Goal: Task Accomplishment & Management: Use online tool/utility

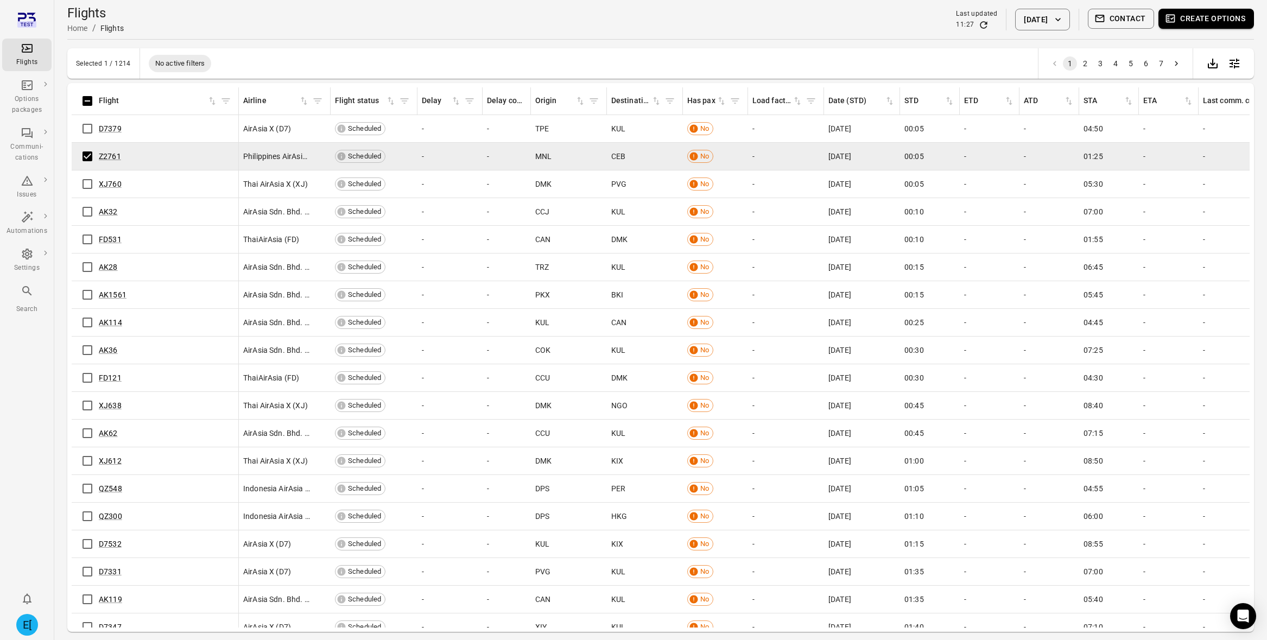
click at [1185, 26] on button "Create options" at bounding box center [1207, 19] width 96 height 20
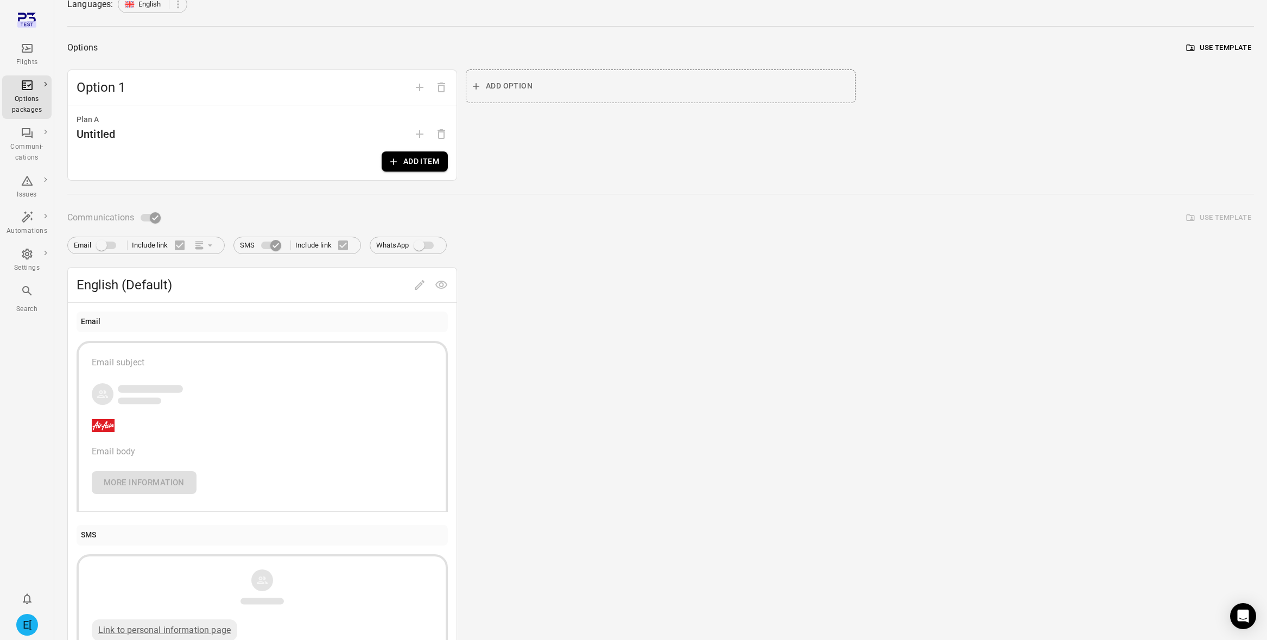
scroll to position [127, 0]
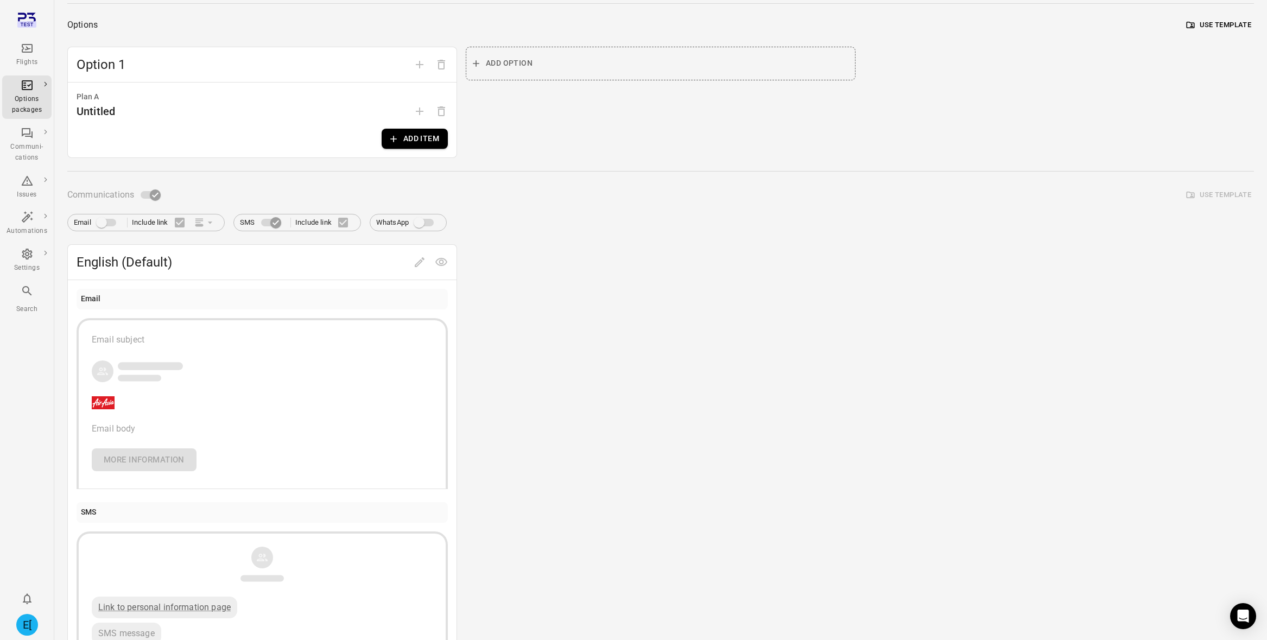
click at [102, 218] on span at bounding box center [106, 222] width 31 height 21
click at [149, 187] on span at bounding box center [149, 195] width 31 height 21
click at [182, 116] on div "Untitled" at bounding box center [262, 111] width 371 height 17
click at [396, 137] on icon "button" at bounding box center [393, 139] width 11 height 11
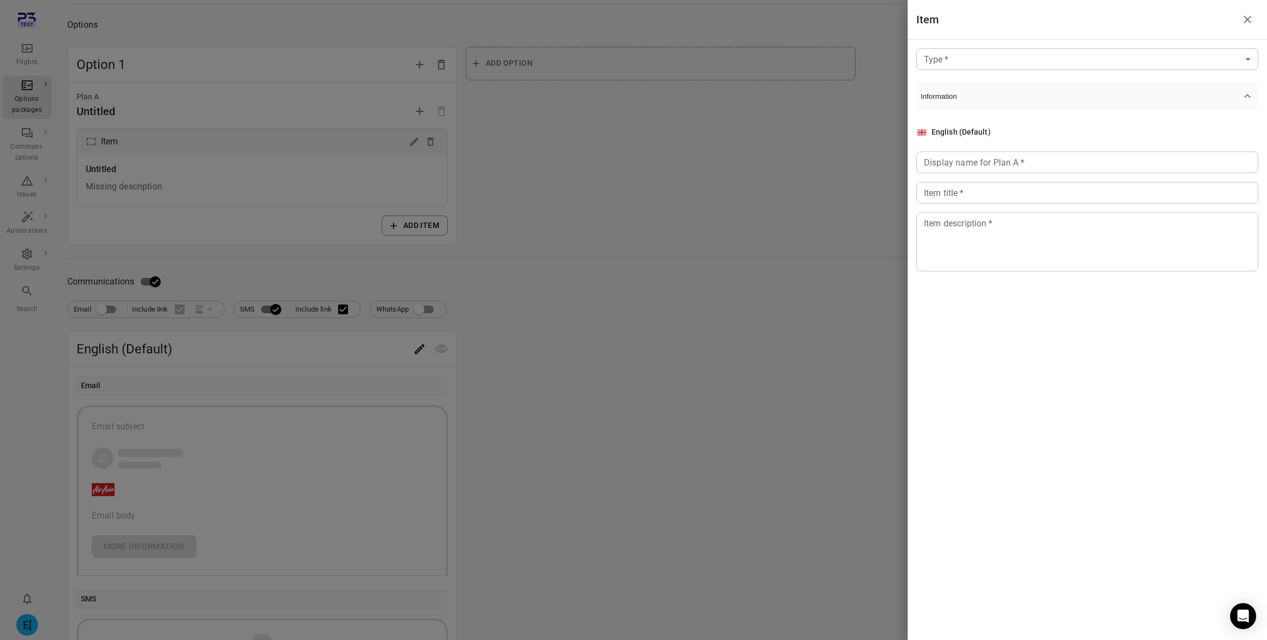
click at [953, 71] on div "Type   * ​ Type   * Information English (Default) Display name for Plan A   * D…" at bounding box center [1087, 169] width 359 height 258
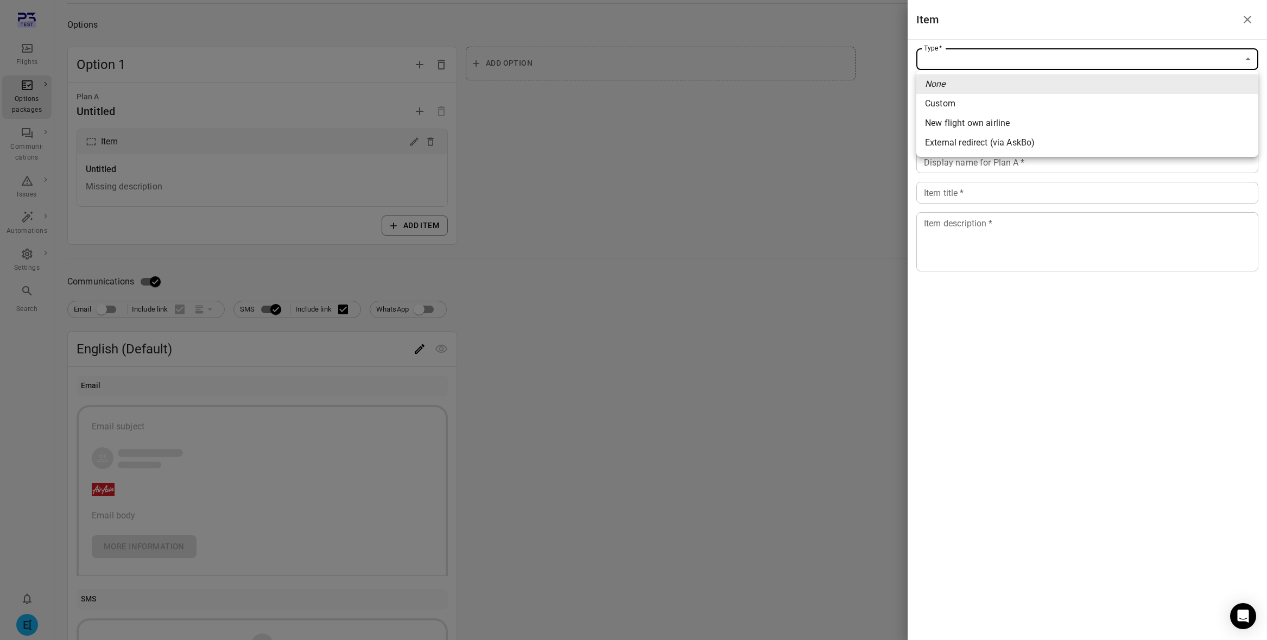
click at [962, 67] on body "Flights Options packages Communi-cations Issues Automations Settings Search E[ …" at bounding box center [633, 337] width 1267 height 929
click at [976, 111] on li "Custom" at bounding box center [1087, 104] width 342 height 20
type input "******"
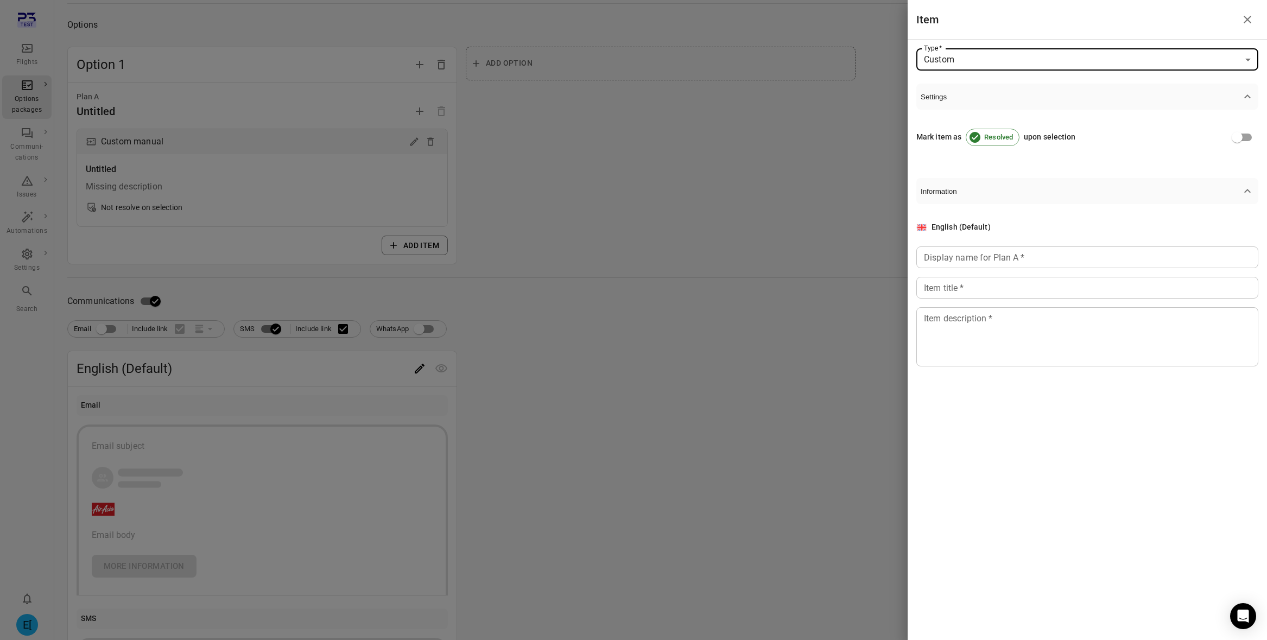
click at [652, 57] on div at bounding box center [633, 320] width 1267 height 640
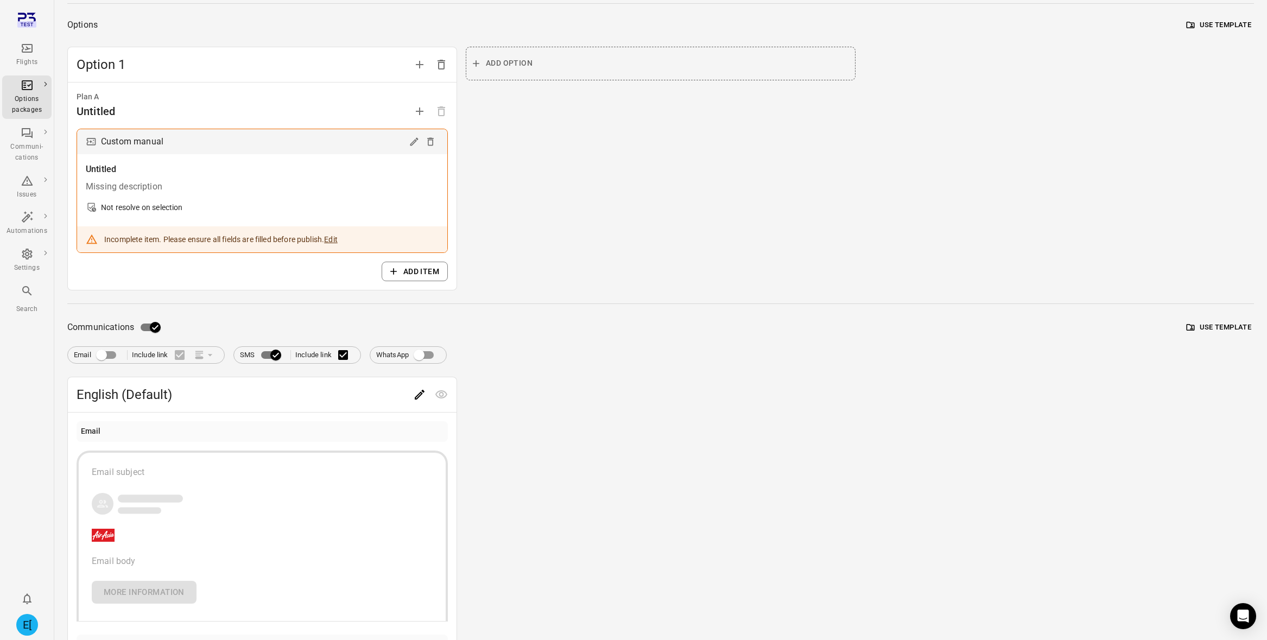
click at [384, 191] on div "Missing description" at bounding box center [262, 186] width 353 height 13
click at [420, 148] on div "Custom manual" at bounding box center [262, 141] width 370 height 25
click at [419, 134] on div at bounding box center [422, 142] width 33 height 16
click at [417, 141] on icon "Edit" at bounding box center [414, 141] width 11 height 11
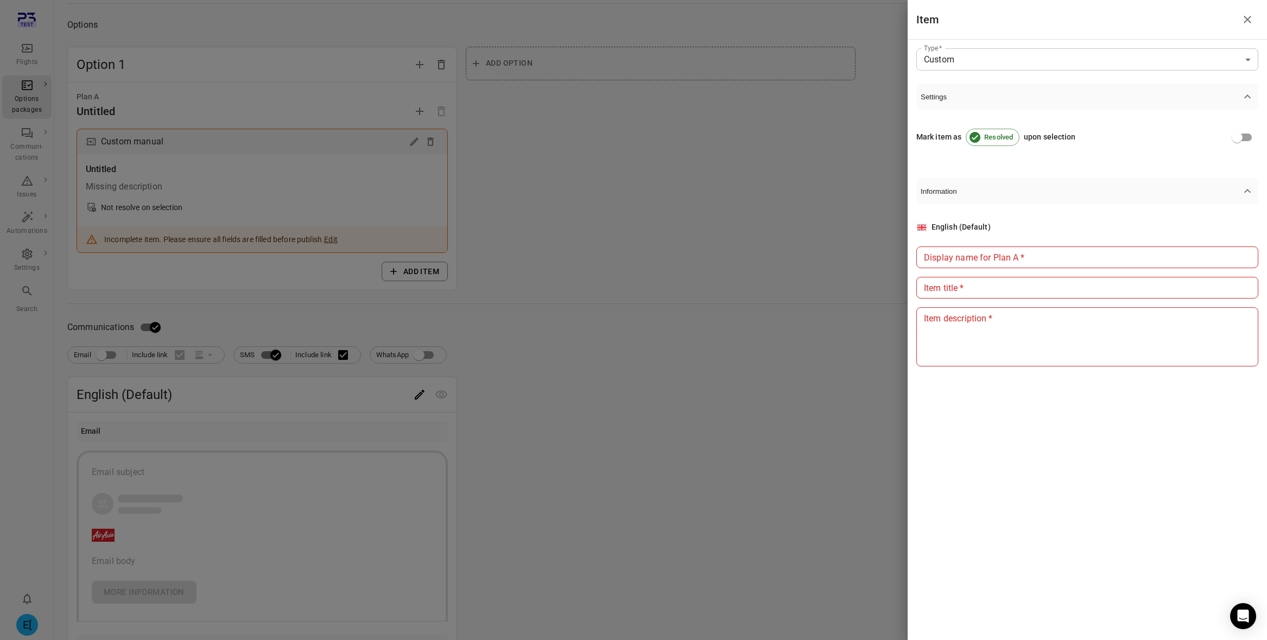
click at [981, 255] on input "Display name for Plan A   *" at bounding box center [1087, 257] width 342 height 22
type input "***"
click at [970, 281] on input "*" at bounding box center [1087, 288] width 342 height 22
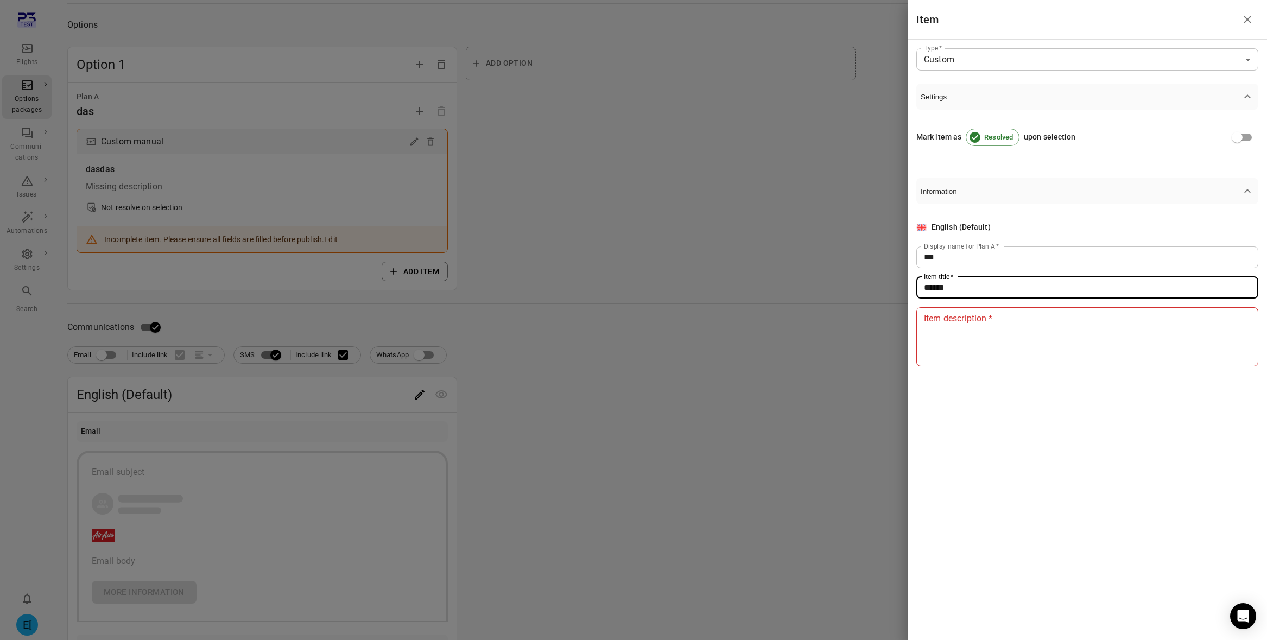
type input "******"
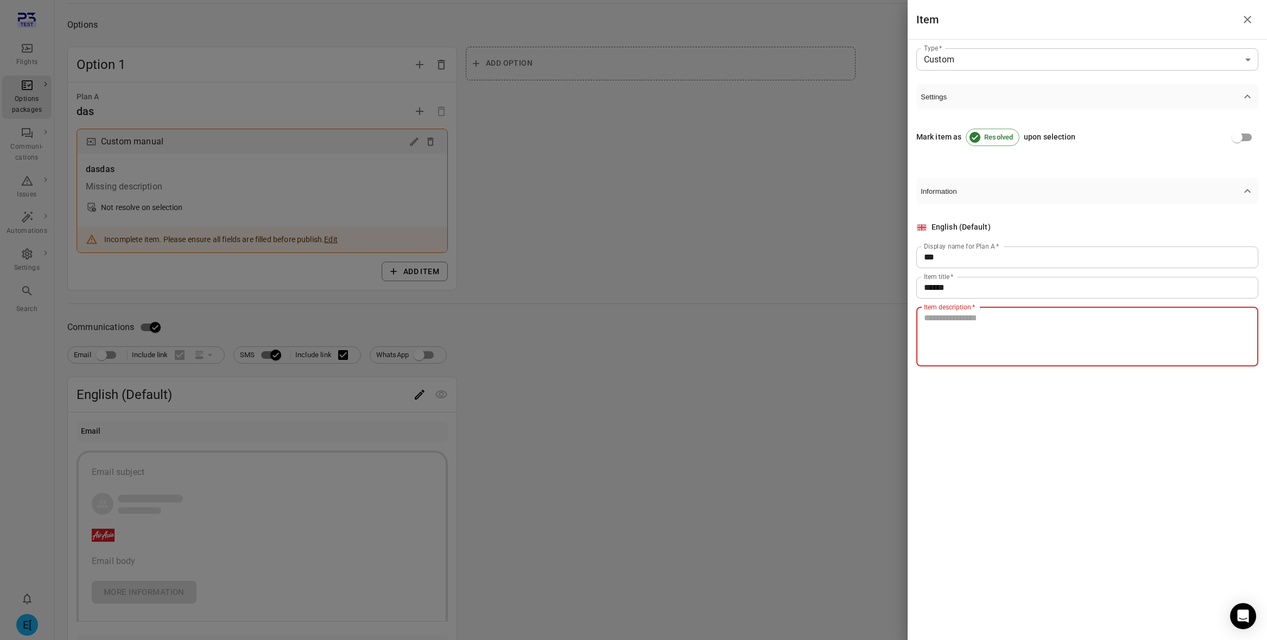
click at [969, 326] on textarea "Item description   *" at bounding box center [1087, 337] width 327 height 50
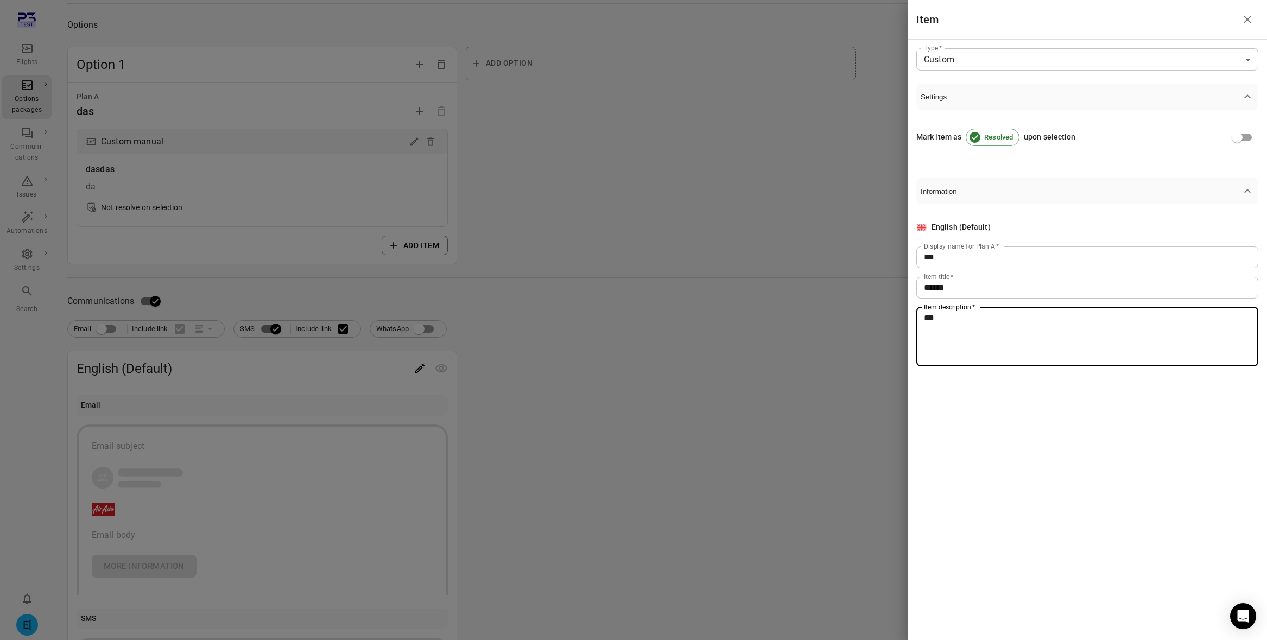
type textarea "***"
click at [671, 148] on div at bounding box center [633, 320] width 1267 height 640
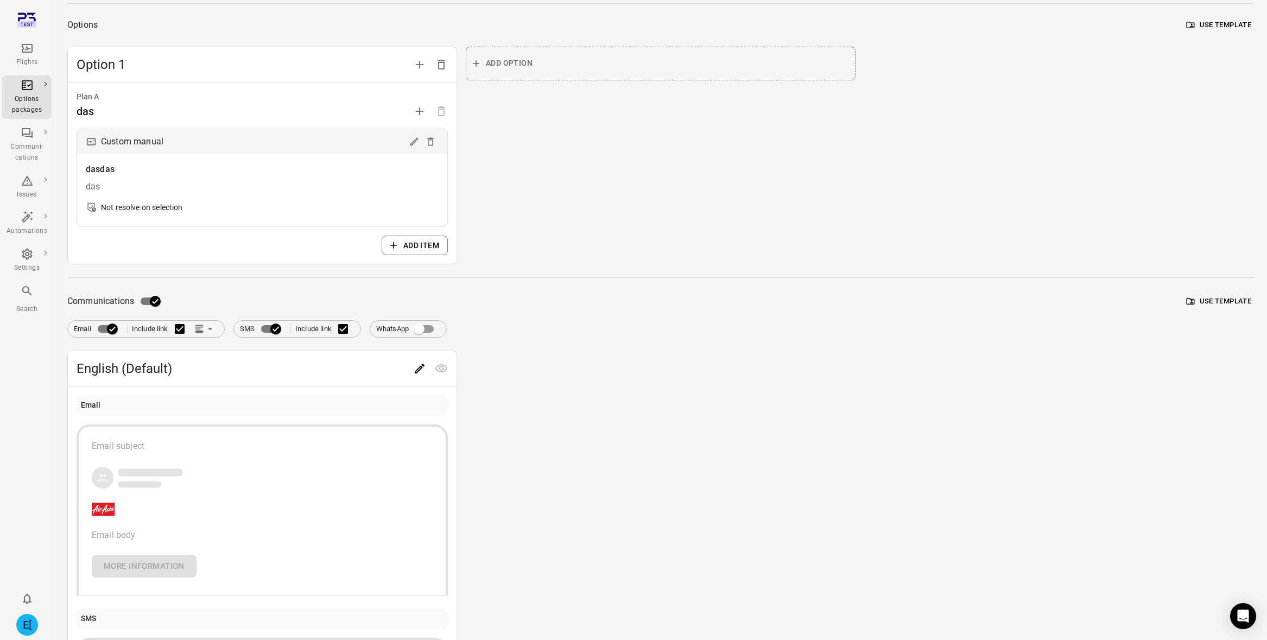
click at [241, 529] on div "Email body" at bounding box center [262, 535] width 341 height 13
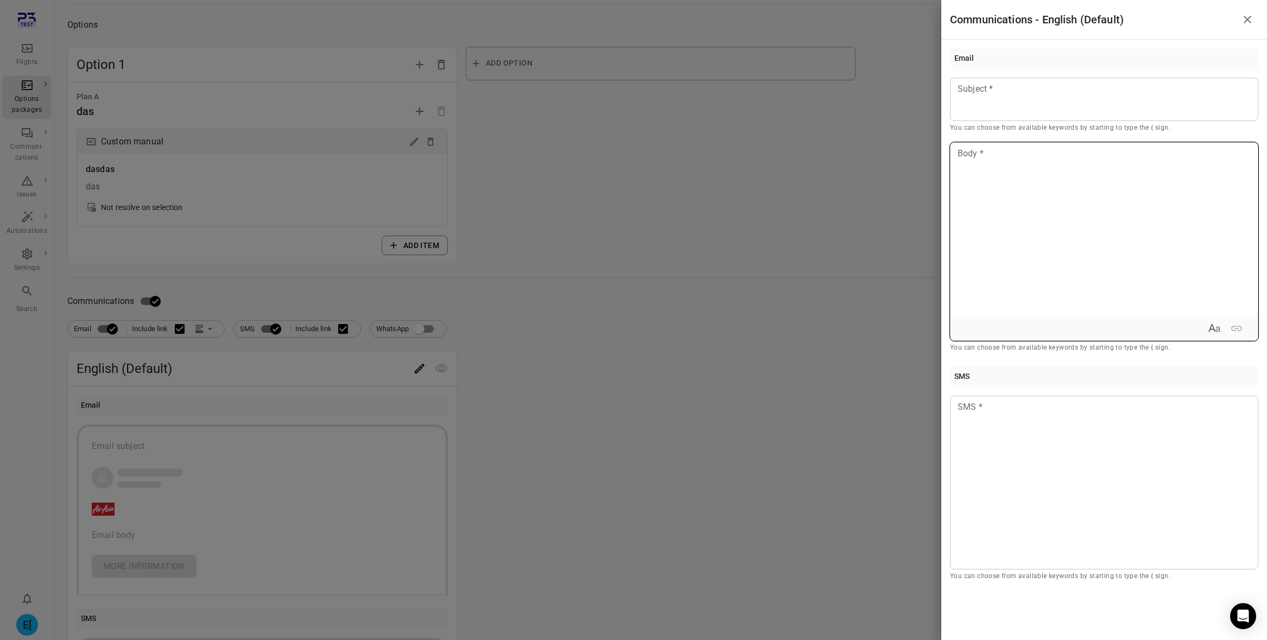
click at [994, 165] on div at bounding box center [1104, 230] width 307 height 174
click at [1018, 572] on p "You can choose from available keywords by starting to type the { sign." at bounding box center [1104, 576] width 308 height 11
click at [1017, 484] on div at bounding box center [1104, 483] width 308 height 174
click at [1054, 102] on div at bounding box center [1104, 99] width 308 height 43
click at [755, 296] on div at bounding box center [633, 320] width 1267 height 640
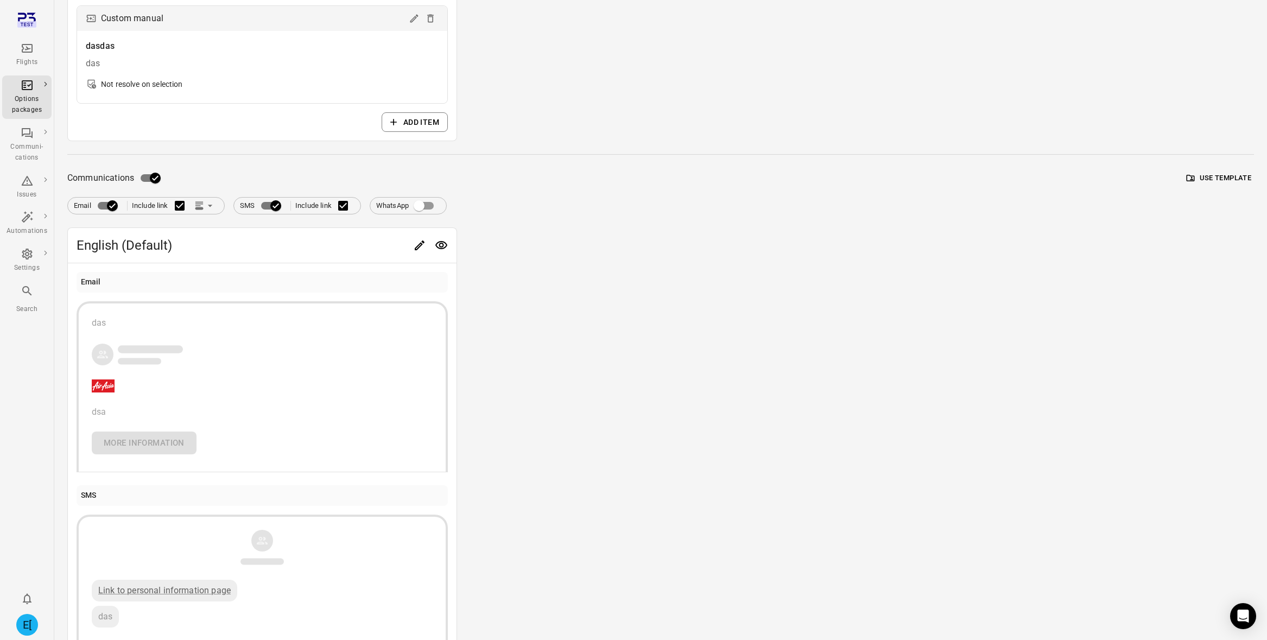
scroll to position [252, 0]
click at [427, 244] on button "Edit" at bounding box center [420, 243] width 22 height 22
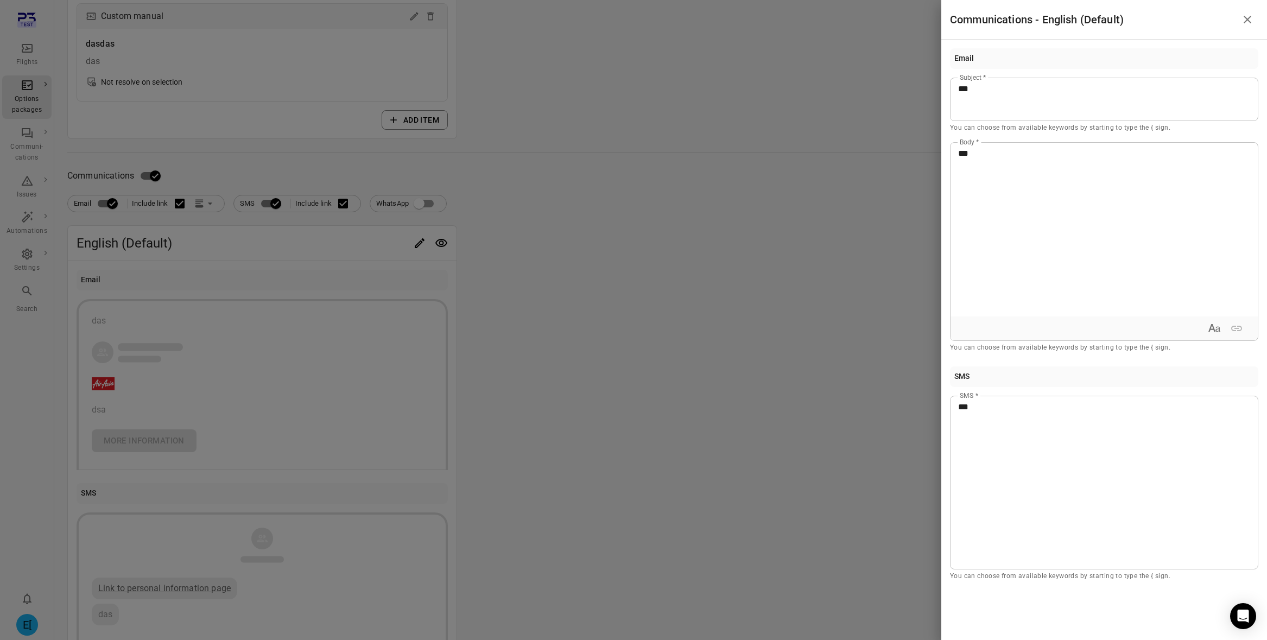
click at [715, 371] on div at bounding box center [633, 320] width 1267 height 640
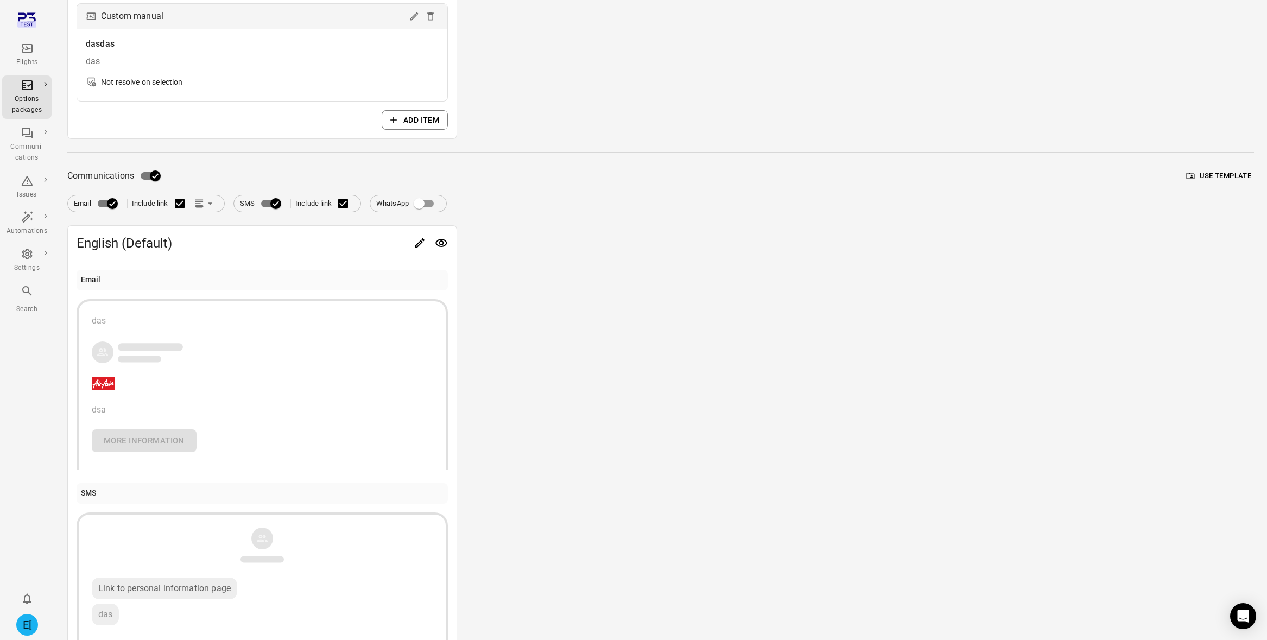
scroll to position [0, 0]
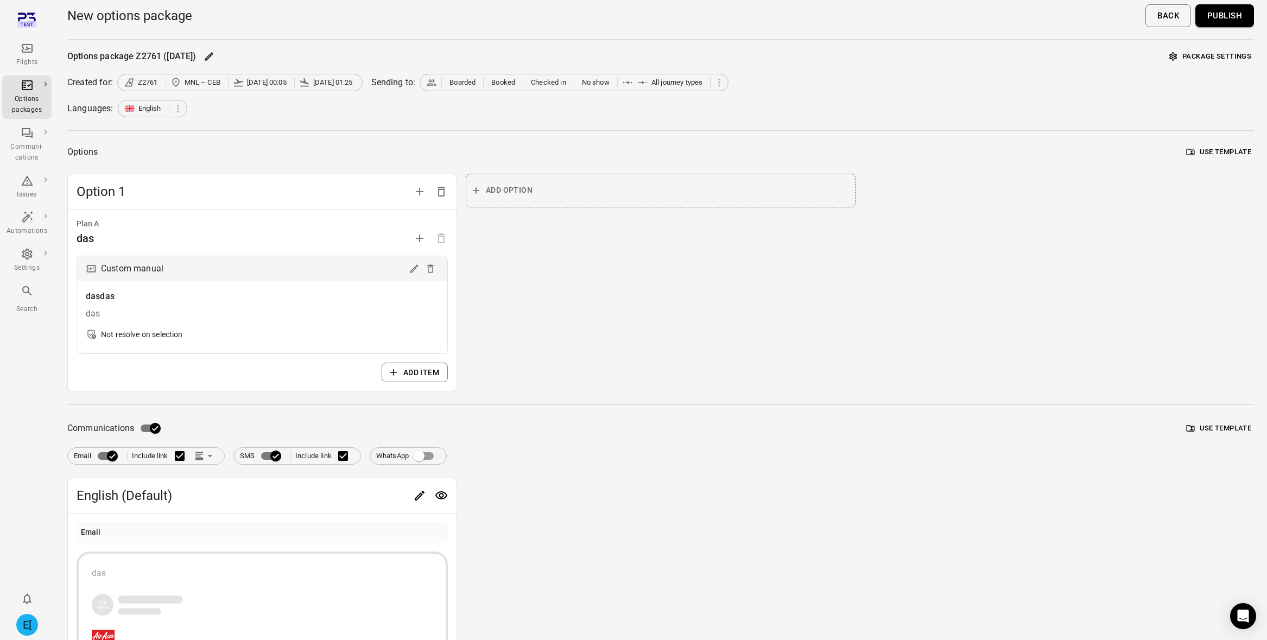
click at [26, 612] on button "E[" at bounding box center [27, 625] width 30 height 30
click at [35, 523] on div at bounding box center [633, 320] width 1267 height 640
